Goal: Task Accomplishment & Management: Manage account settings

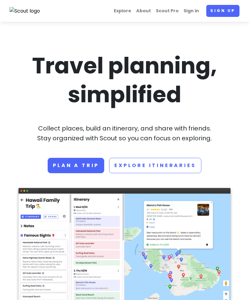
click at [197, 7] on link "Sign in" at bounding box center [191, 11] width 20 height 12
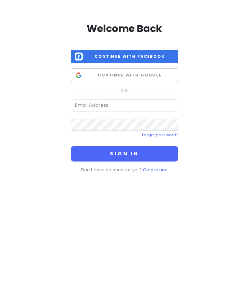
click at [163, 79] on button "Continue with Google" at bounding box center [125, 75] width 108 height 14
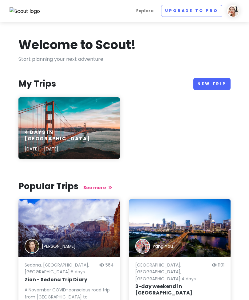
click at [234, 10] on img at bounding box center [233, 11] width 12 height 12
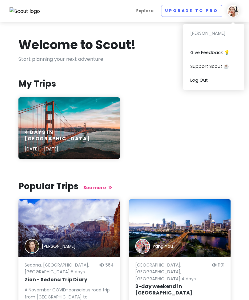
click at [210, 78] on link "Log Out" at bounding box center [213, 80] width 61 height 14
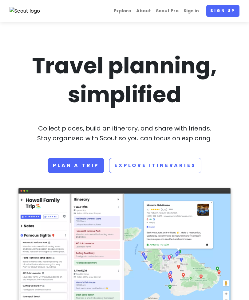
click at [195, 9] on link "Sign in" at bounding box center [191, 11] width 20 height 12
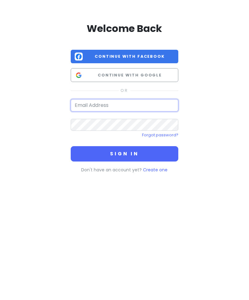
click at [149, 102] on input "email" at bounding box center [125, 105] width 108 height 12
click at [163, 76] on span "Continue with Google" at bounding box center [129, 75] width 89 height 6
